Goal: Navigation & Orientation: Find specific page/section

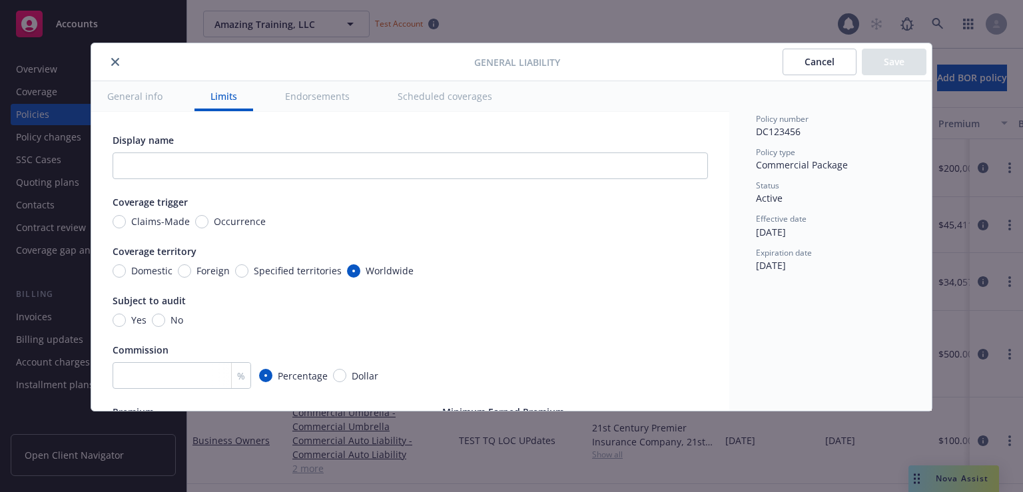
scroll to position [799, 0]
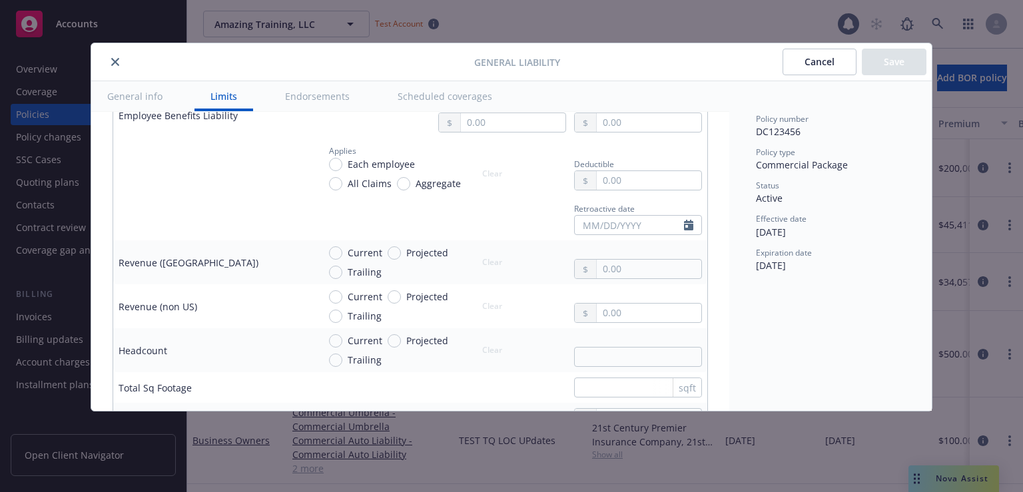
click at [821, 54] on button "Cancel" at bounding box center [820, 62] width 74 height 27
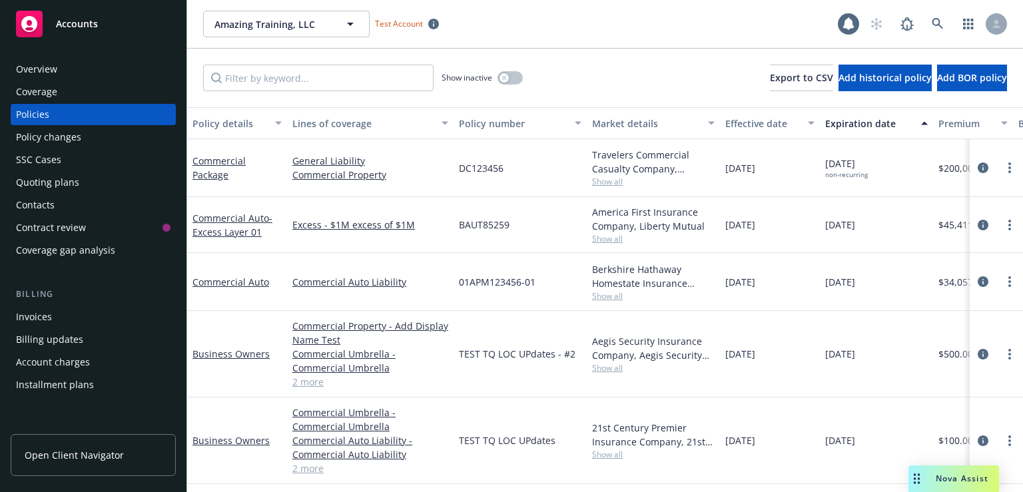
click at [63, 230] on div "Contract review" at bounding box center [51, 227] width 70 height 21
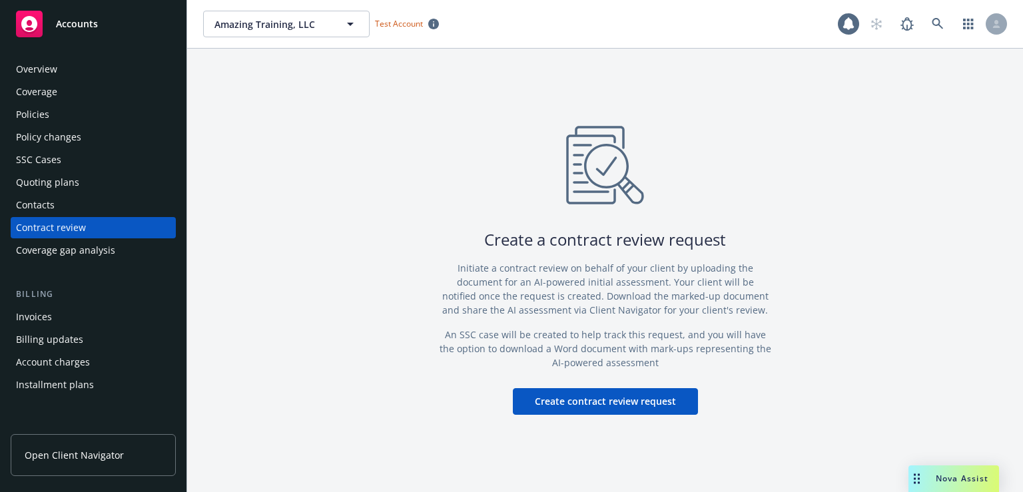
click at [39, 206] on div "Contacts" at bounding box center [35, 204] width 39 height 21
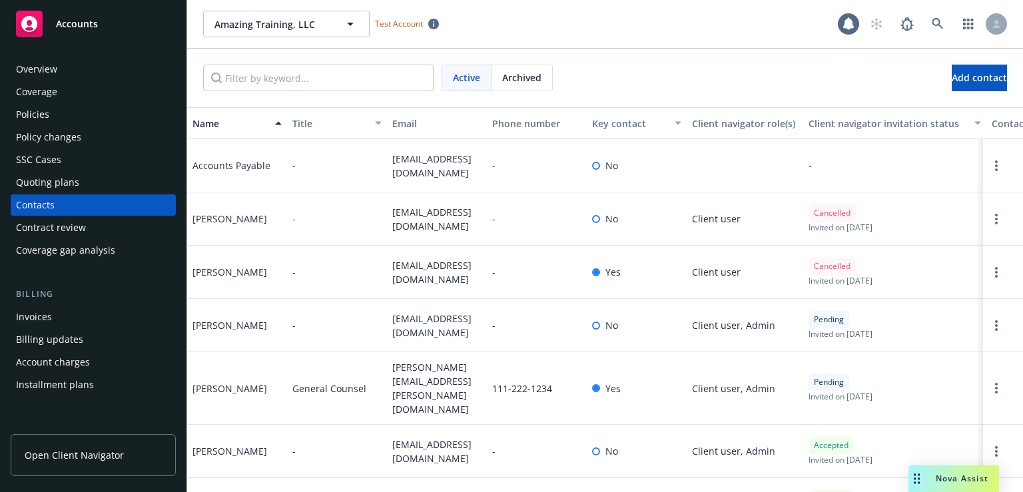
click at [33, 113] on div "Policies" at bounding box center [32, 114] width 33 height 21
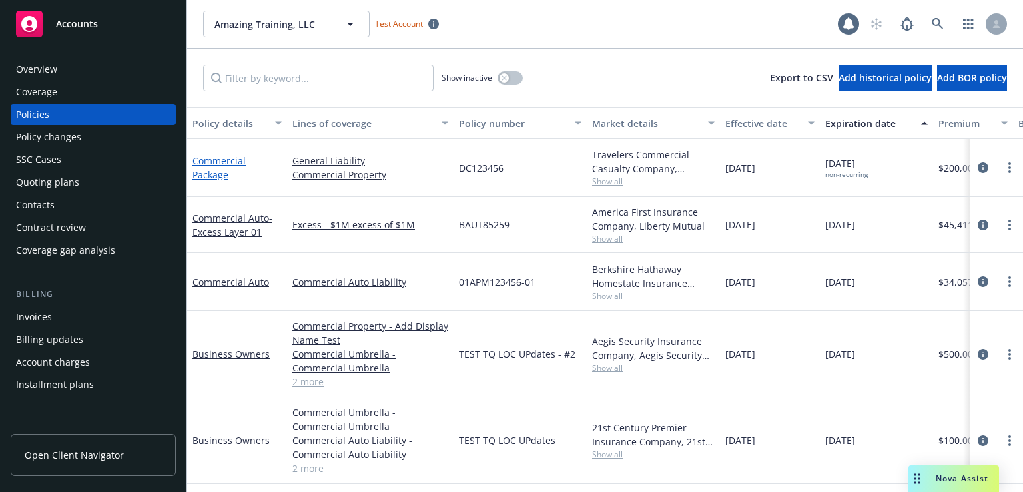
click at [217, 170] on link "Commercial Package" at bounding box center [218, 168] width 53 height 27
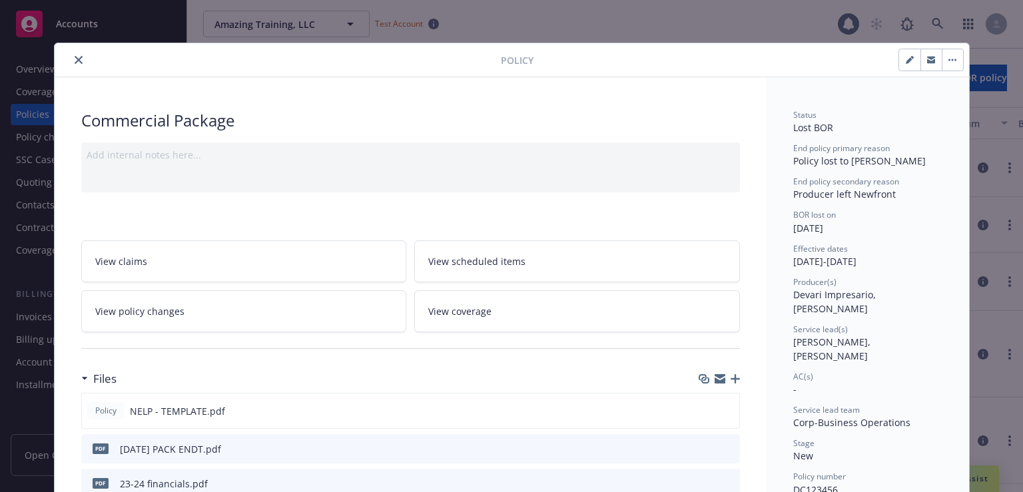
click at [75, 59] on icon "close" at bounding box center [79, 60] width 8 height 8
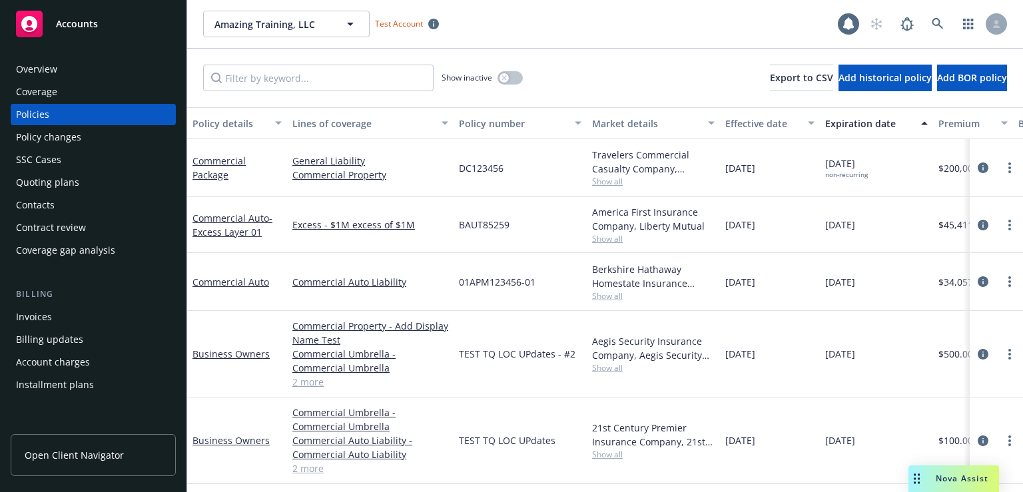
click at [362, 192] on div "General Liability Commercial Property" at bounding box center [370, 168] width 167 height 58
drag, startPoint x: 330, startPoint y: 180, endPoint x: 426, endPoint y: 165, distance: 97.1
click at [426, 165] on link "General Liability" at bounding box center [370, 161] width 156 height 14
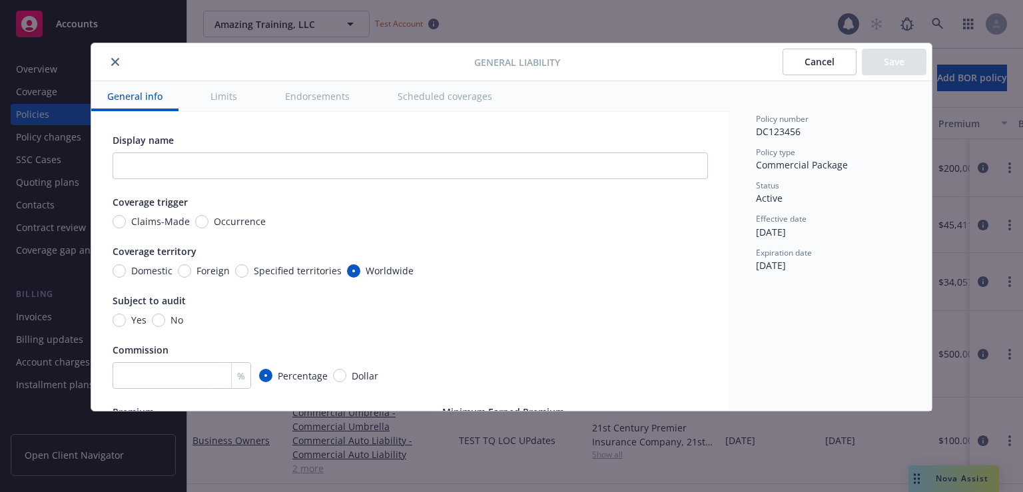
click at [820, 68] on button "Cancel" at bounding box center [820, 62] width 74 height 27
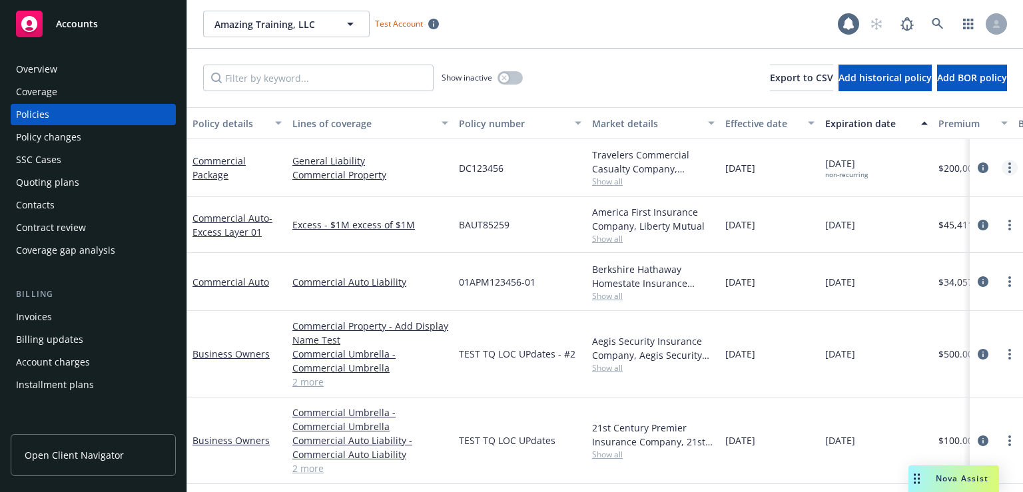
click at [1002, 167] on link "more" at bounding box center [1010, 168] width 16 height 16
click at [715, 27] on div "Amazing Training, LLC Amazing Training, LLC Test Account" at bounding box center [520, 24] width 635 height 27
